Goal: Check status: Check status

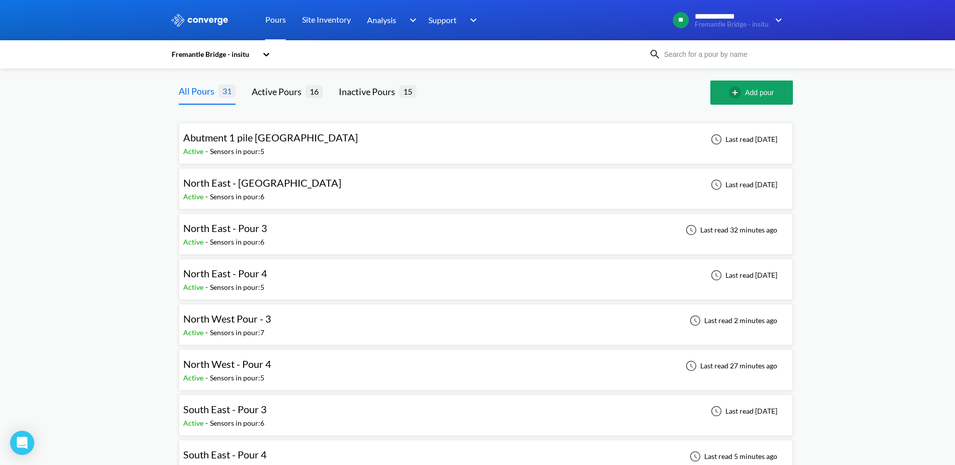
scroll to position [101, 0]
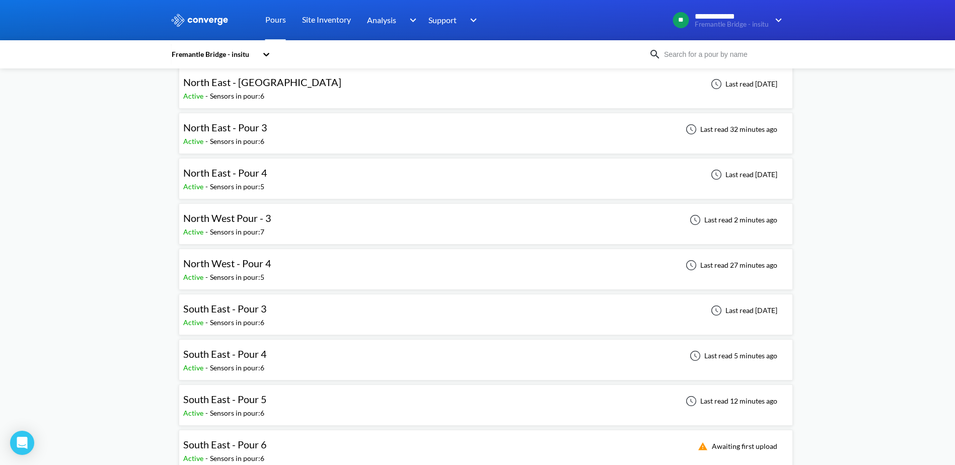
click at [233, 232] on div "Sensors in pour: 7" at bounding box center [237, 232] width 54 height 11
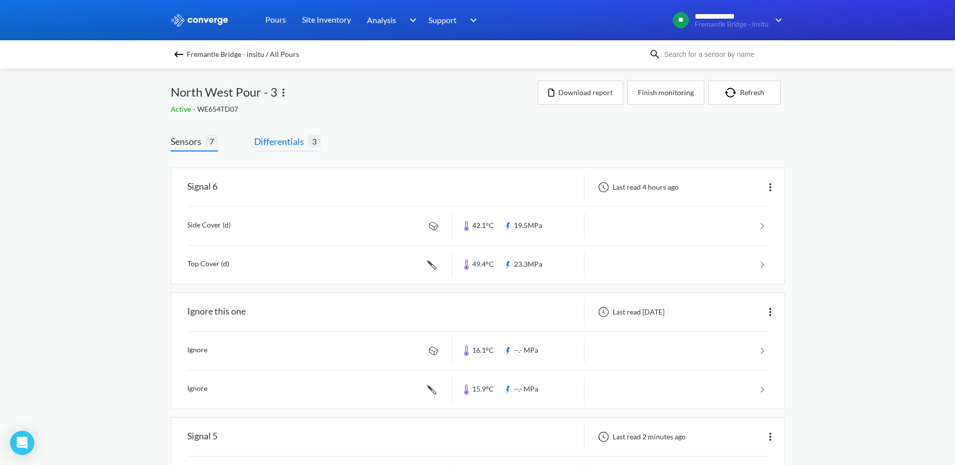
click at [273, 134] on span "Differentials" at bounding box center [281, 141] width 54 height 14
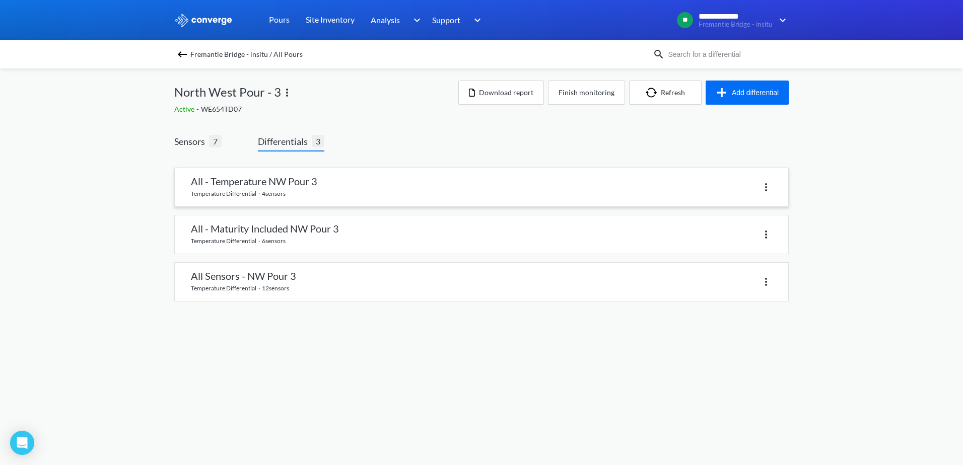
click at [274, 180] on link at bounding box center [481, 187] width 613 height 38
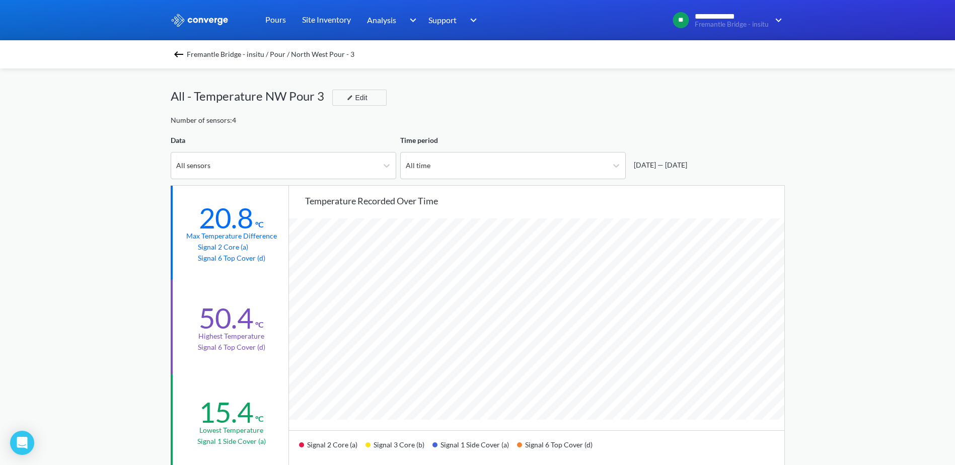
click at [884, 282] on div "**********" at bounding box center [477, 422] width 955 height 844
click at [181, 50] on img at bounding box center [179, 54] width 12 height 12
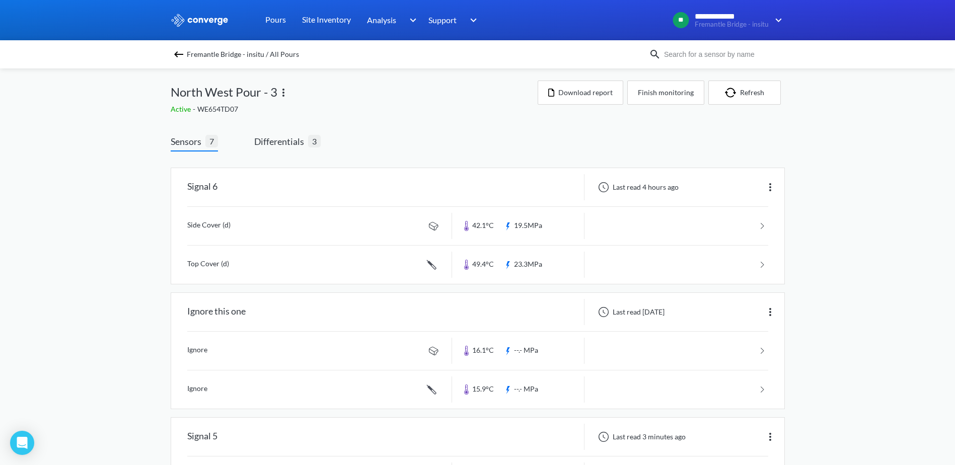
click at [287, 146] on span "Differentials" at bounding box center [281, 141] width 54 height 14
